Goal: Navigation & Orientation: Find specific page/section

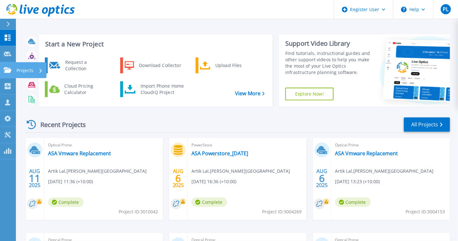
click at [11, 74] on link "Projects Projects" at bounding box center [8, 70] width 16 height 16
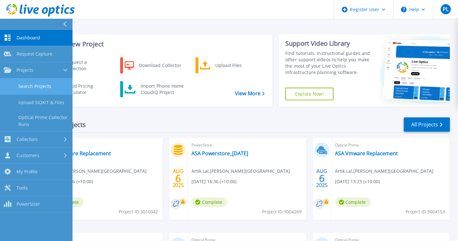
click at [34, 85] on link "Search Projects" at bounding box center [36, 87] width 72 height 16
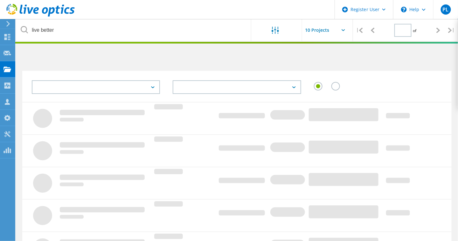
type input "1"
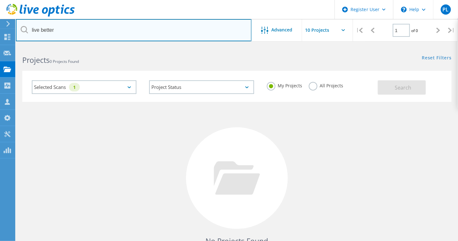
click at [111, 31] on input "live better" at bounding box center [134, 30] width 236 height 22
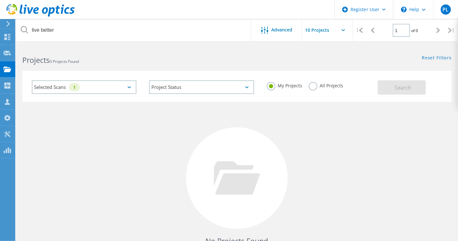
click at [312, 88] on label "All Projects" at bounding box center [326, 85] width 35 height 6
click at [0, 0] on input "All Projects" at bounding box center [0, 0] width 0 height 0
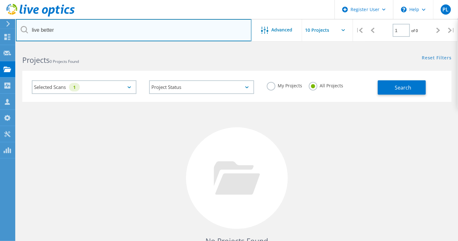
click at [91, 37] on input "live better" at bounding box center [134, 30] width 236 height 22
type input "greyhound"
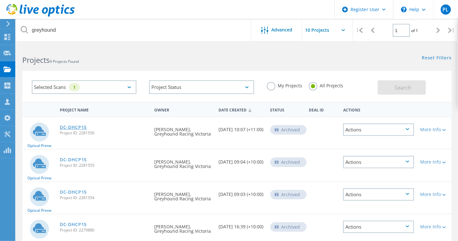
click at [78, 130] on link "DC-DHCP15" at bounding box center [73, 127] width 27 height 4
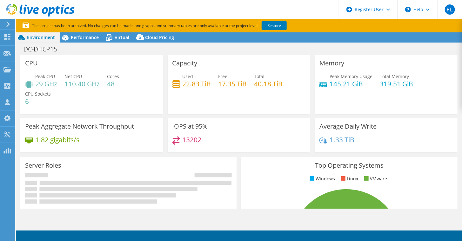
select select "[GEOGRAPHIC_DATA]"
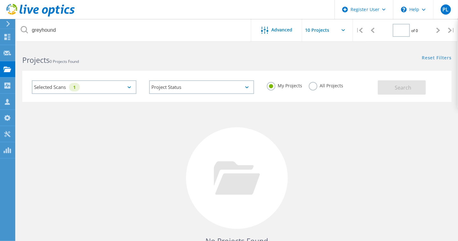
type input "1"
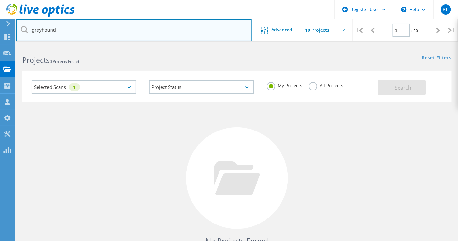
click at [65, 29] on input "greyhound" at bounding box center [134, 30] width 236 height 22
type input "g"
